Goal: Go to known website: Access a specific website the user already knows

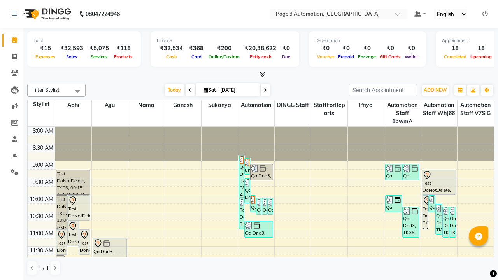
click at [485, 14] on icon at bounding box center [485, 13] width 5 height 5
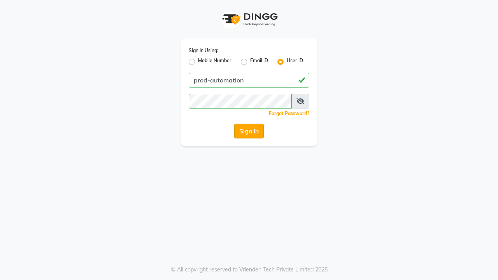
click at [249, 131] on button "Sign In" at bounding box center [249, 131] width 30 height 15
